Goal: Task Accomplishment & Management: Use online tool/utility

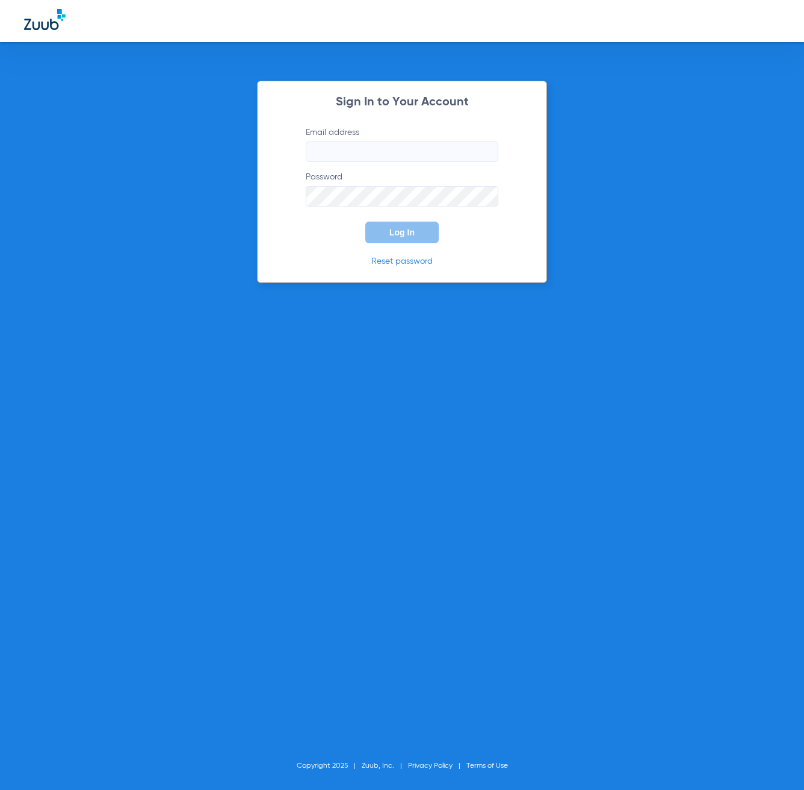
click at [380, 142] on input "Email address" at bounding box center [402, 151] width 193 height 20
type input "[EMAIL_ADDRESS][DOMAIN_NAME]"
click at [436, 234] on button "Log In" at bounding box center [401, 233] width 73 height 22
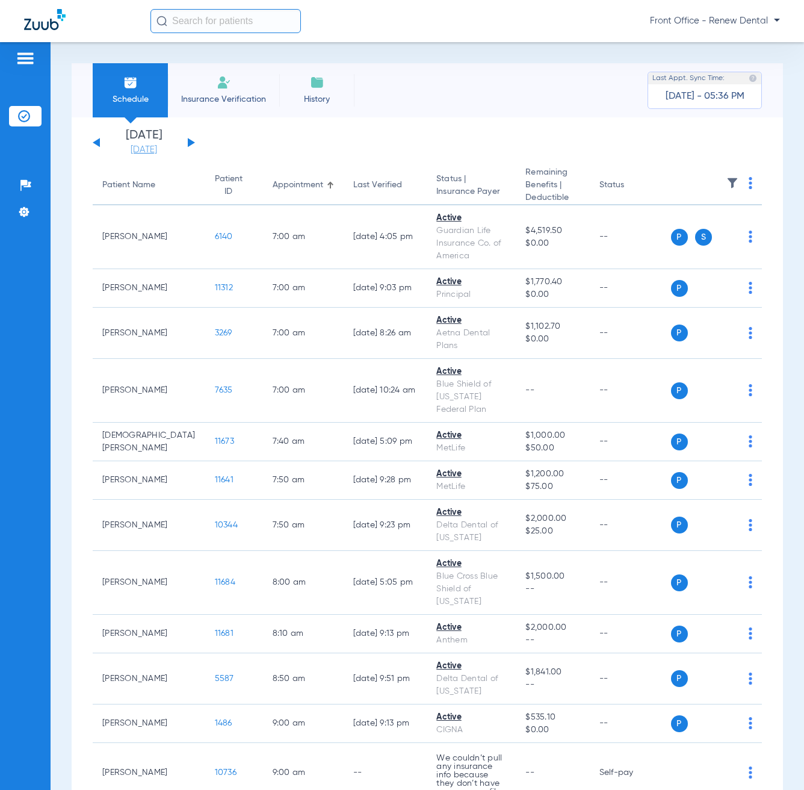
click at [160, 151] on link "[DATE]" at bounding box center [144, 150] width 72 height 12
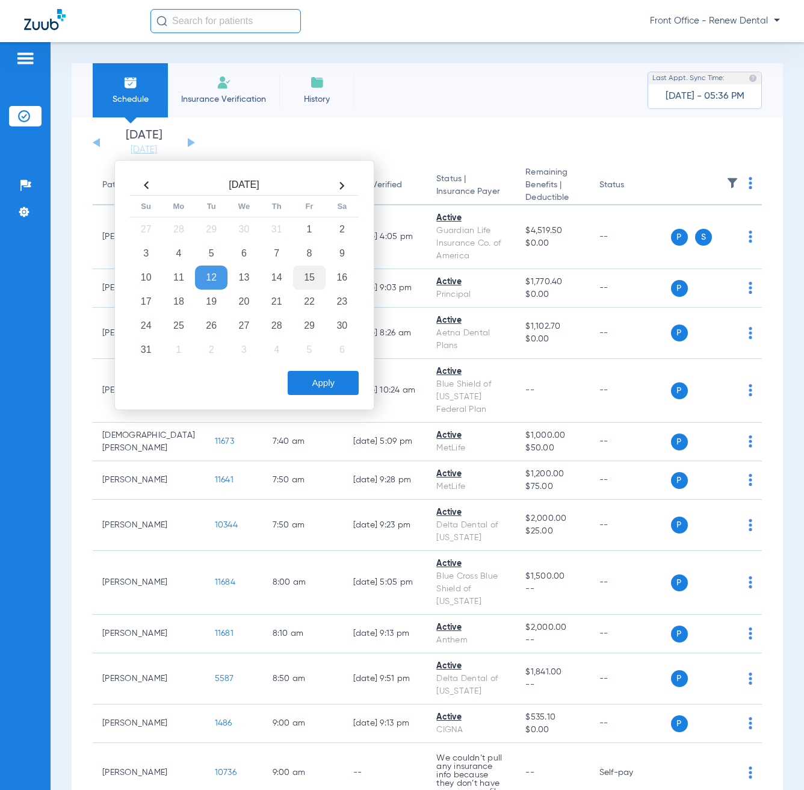
click at [299, 277] on td "15" at bounding box center [309, 277] width 33 height 24
click at [329, 382] on button "Apply" at bounding box center [323, 383] width 71 height 24
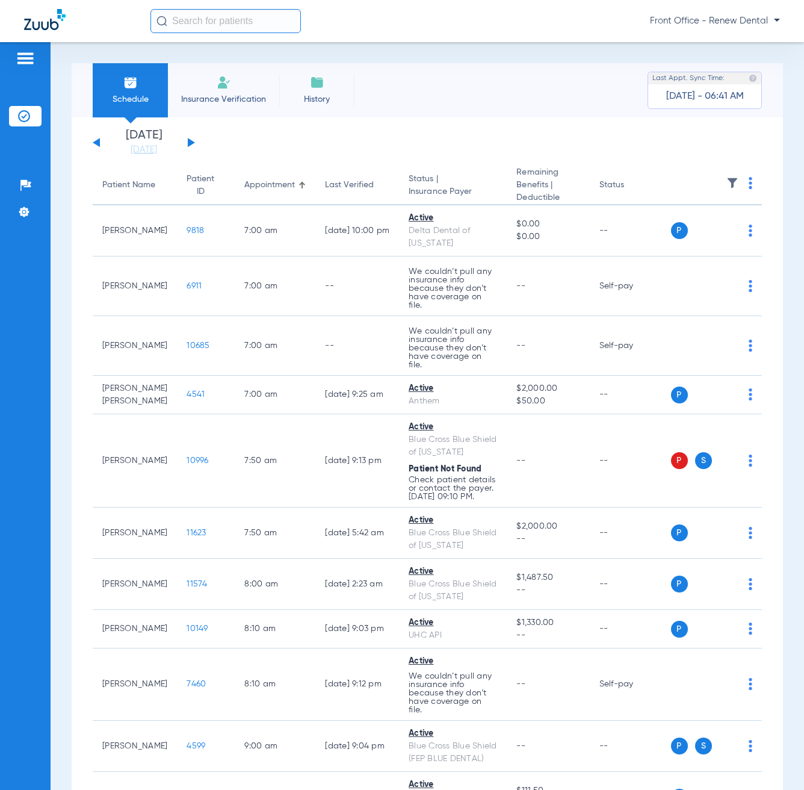
click at [744, 183] on th at bounding box center [717, 185] width 92 height 39
click at [749, 183] on img at bounding box center [751, 183] width 4 height 12
click at [703, 238] on button "Verify All" at bounding box center [695, 231] width 95 height 24
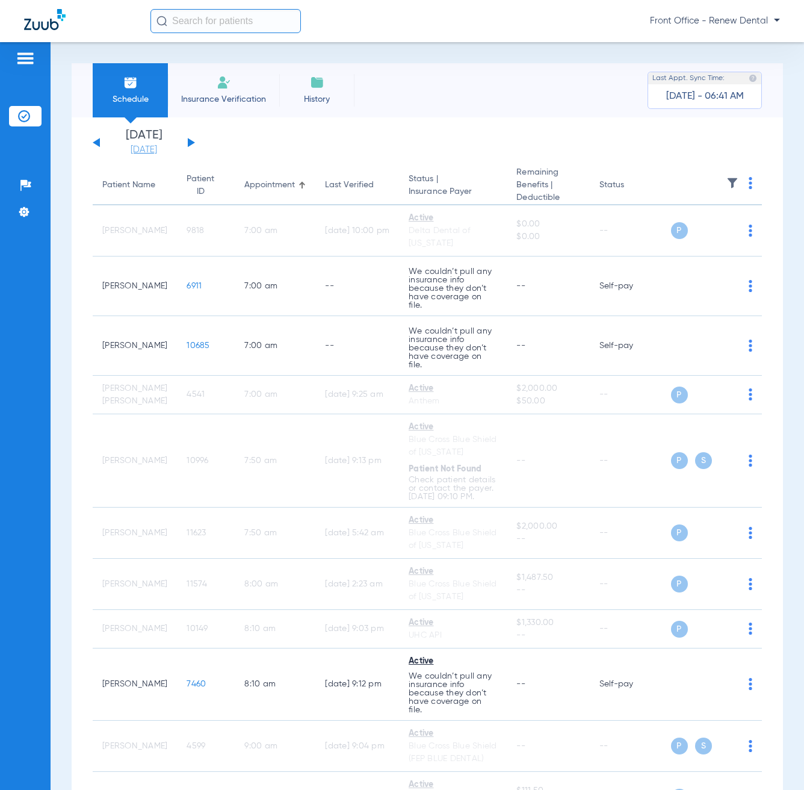
click at [135, 154] on link "[DATE]" at bounding box center [144, 150] width 72 height 12
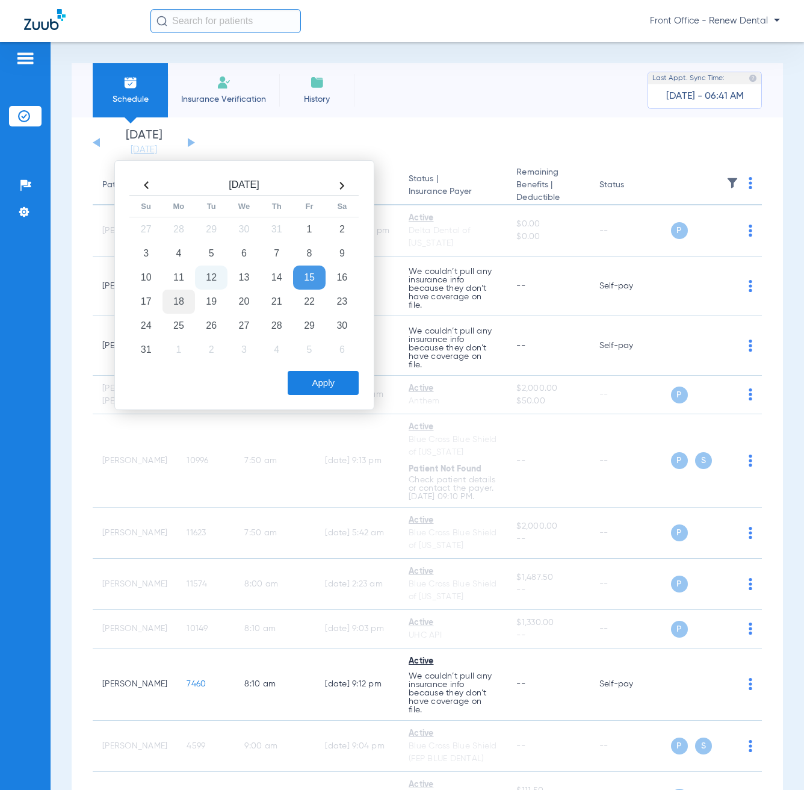
click at [176, 303] on td "18" at bounding box center [179, 302] width 33 height 24
click at [332, 374] on button "Apply" at bounding box center [323, 383] width 71 height 24
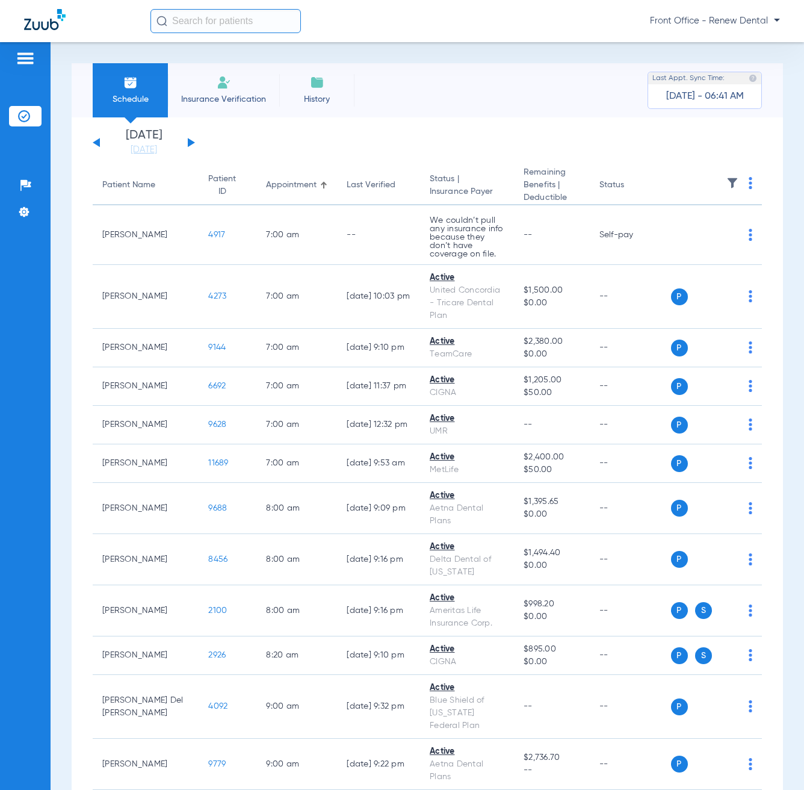
click at [744, 184] on th at bounding box center [717, 185] width 92 height 39
click at [743, 184] on th at bounding box center [717, 185] width 92 height 39
click at [749, 184] on img at bounding box center [751, 183] width 4 height 12
click at [711, 233] on span "Verify All" at bounding box center [695, 231] width 75 height 8
